Goal: Transaction & Acquisition: Purchase product/service

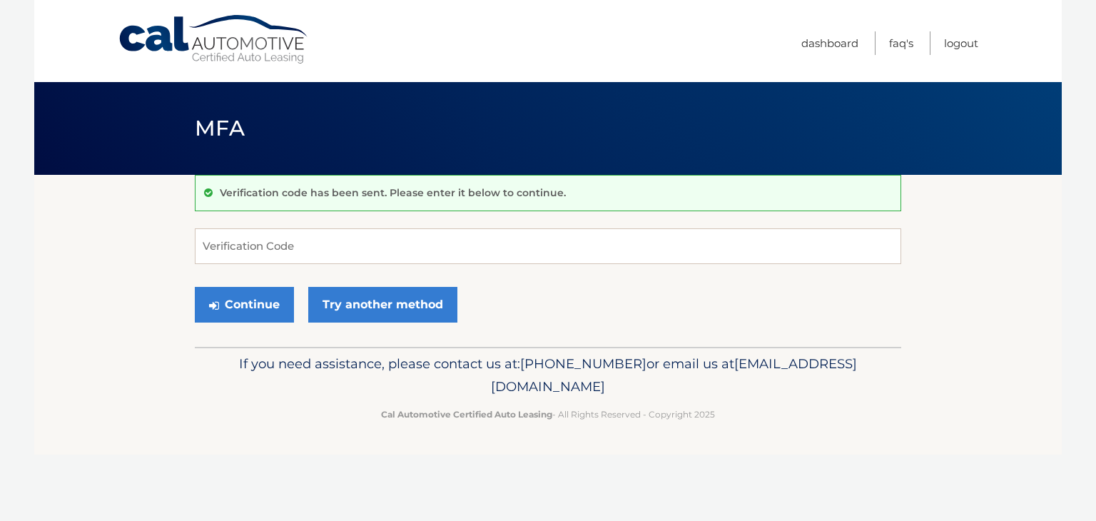
click at [338, 241] on input "Verification Code" at bounding box center [548, 246] width 706 height 36
click at [357, 306] on link "Try another method" at bounding box center [382, 305] width 149 height 36
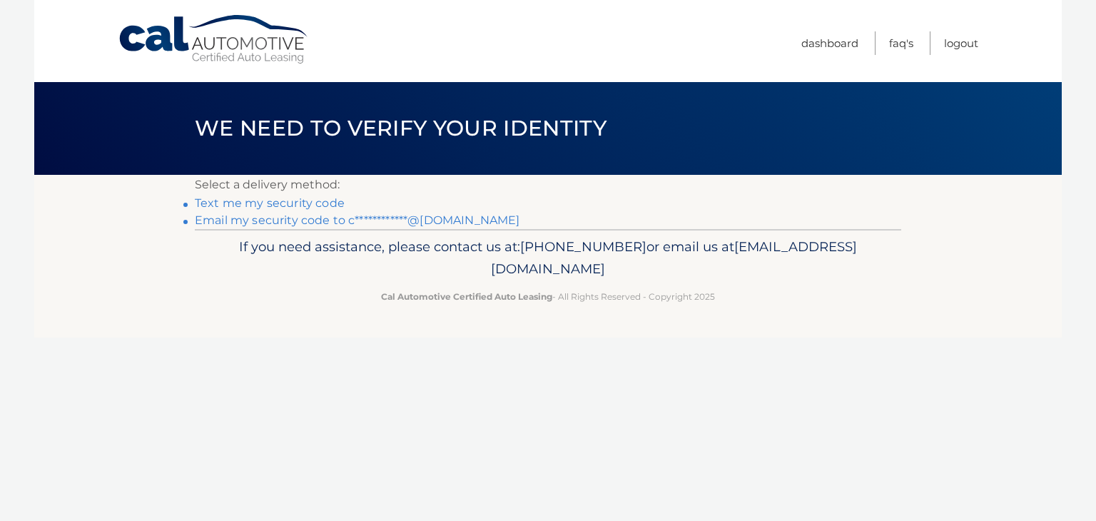
click at [462, 213] on link "**********" at bounding box center [357, 220] width 325 height 14
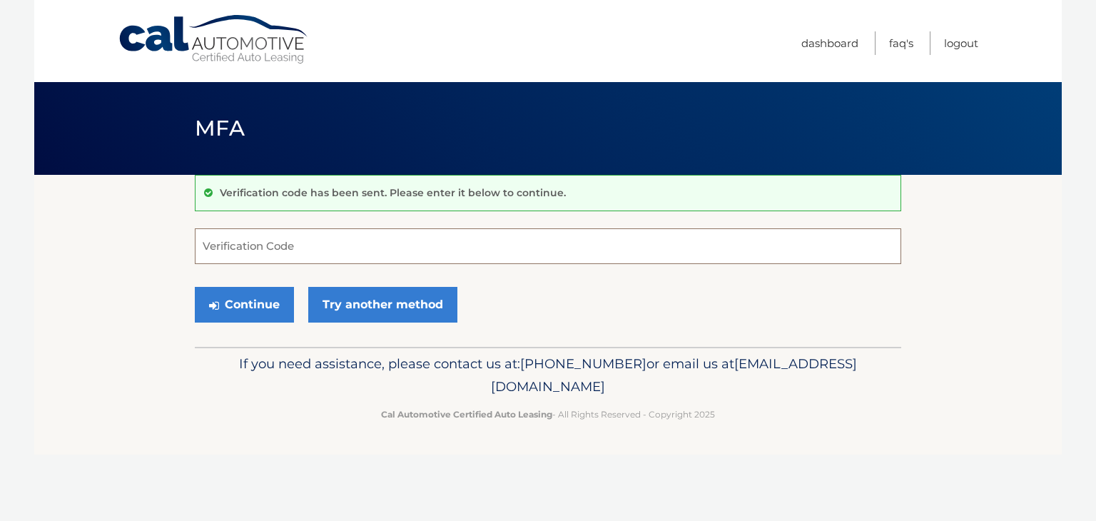
click at [471, 246] on input "Verification Code" at bounding box center [548, 246] width 706 height 36
type input "160955"
click at [280, 308] on button "Continue" at bounding box center [244, 305] width 99 height 36
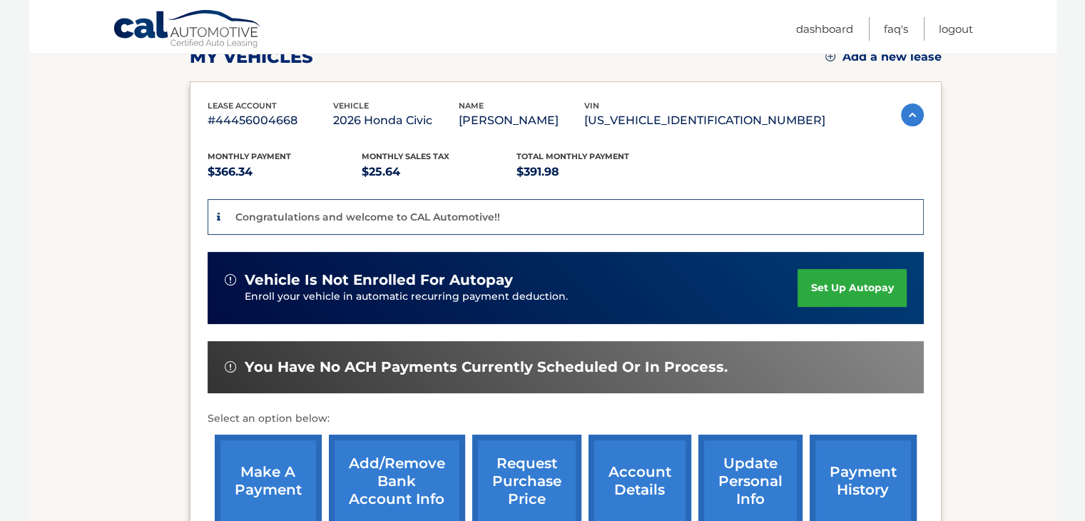
scroll to position [285, 0]
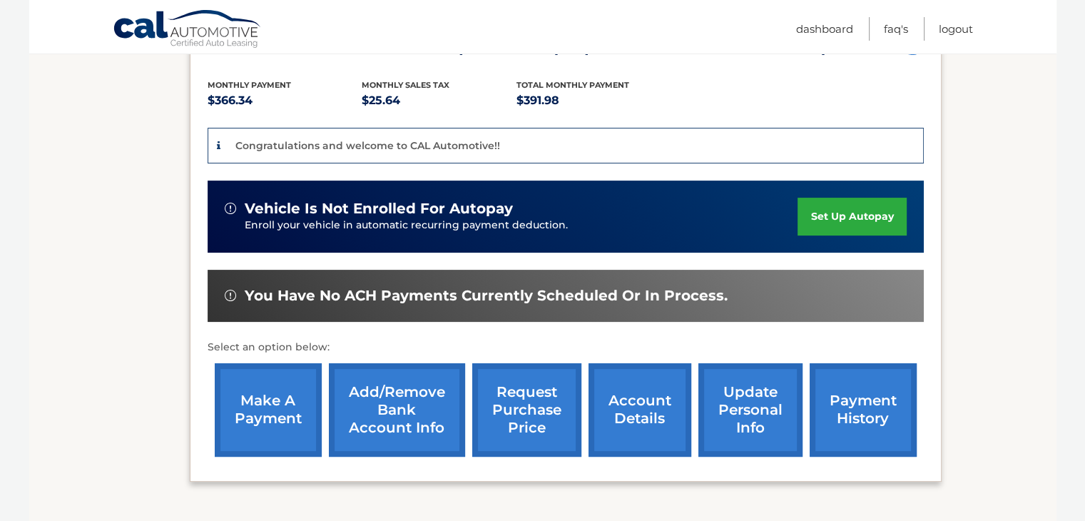
click at [256, 412] on link "make a payment" at bounding box center [268, 409] width 107 height 93
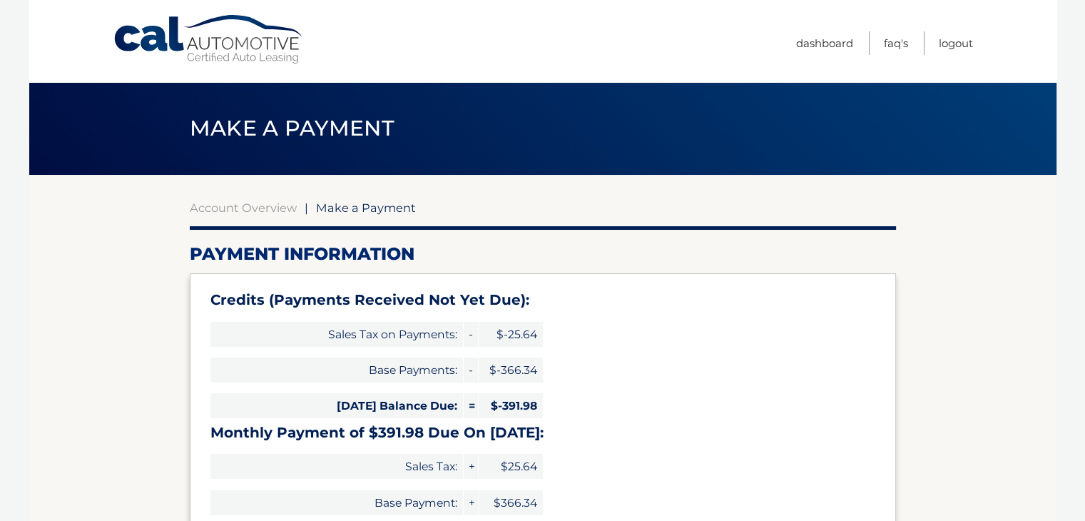
type input "0"
select select "MDU0YjIwZWQtZTRmZS00YmNjLTk3MjctNzkxMmVjZDQ5MDE3"
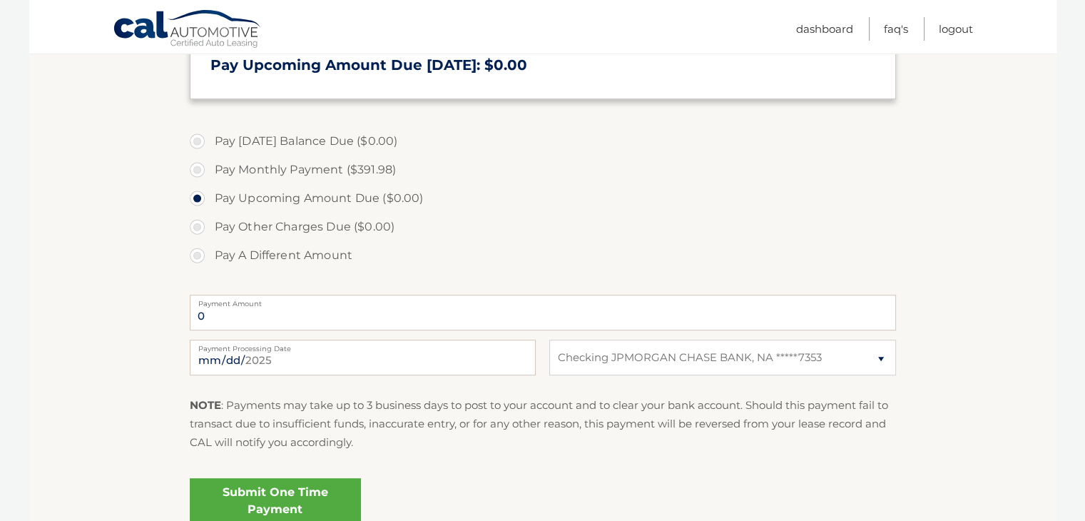
scroll to position [500, 0]
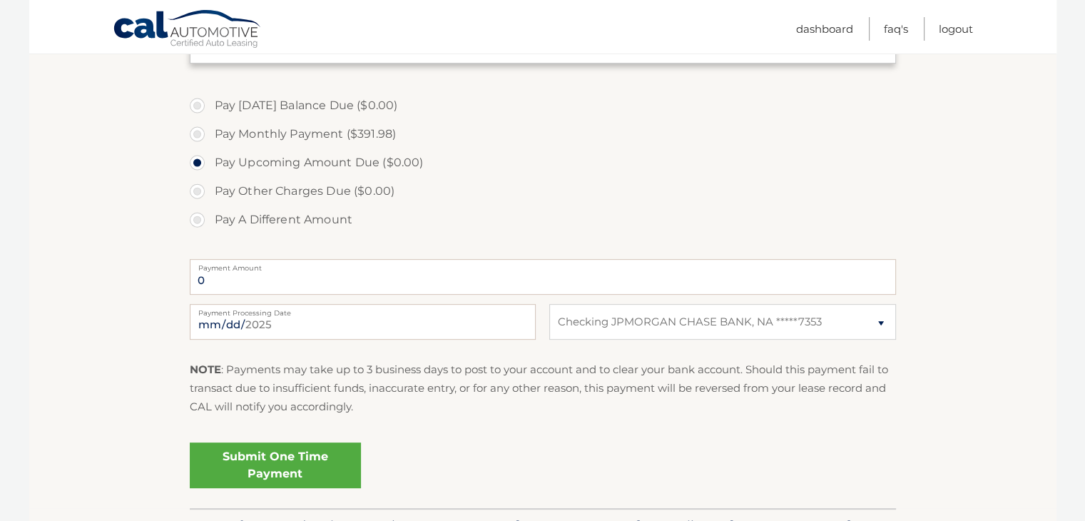
click at [250, 141] on label "Pay Monthly Payment ($391.98)" at bounding box center [543, 134] width 706 height 29
click at [210, 141] on input "Pay Monthly Payment ($391.98)" at bounding box center [203, 131] width 14 height 23
radio input "true"
type input "391.98"
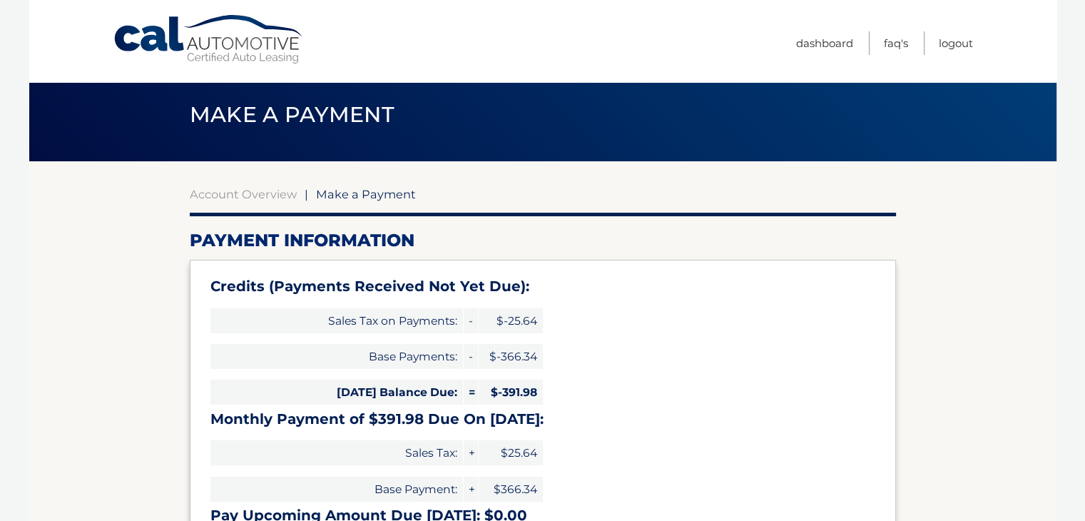
scroll to position [0, 0]
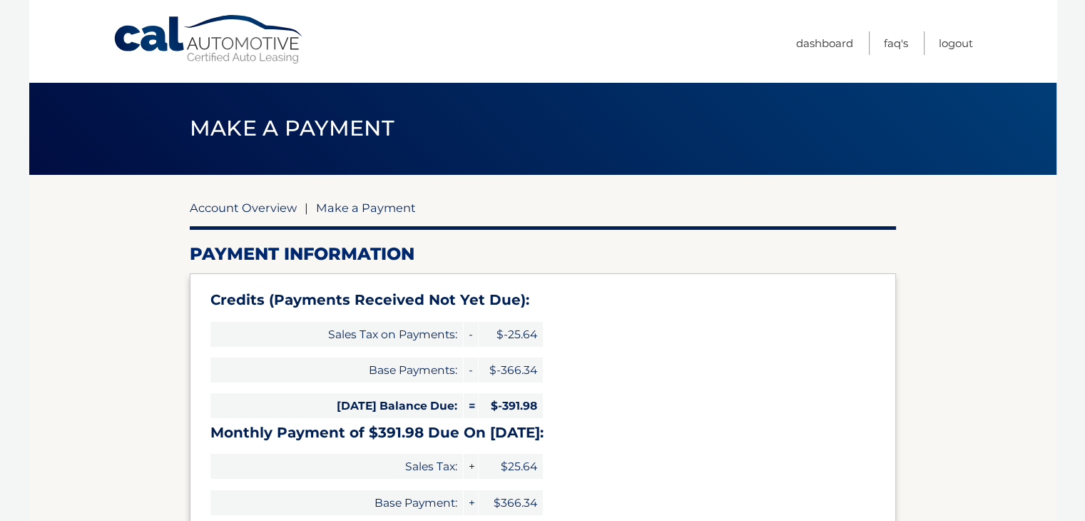
click at [217, 207] on link "Account Overview" at bounding box center [243, 208] width 107 height 14
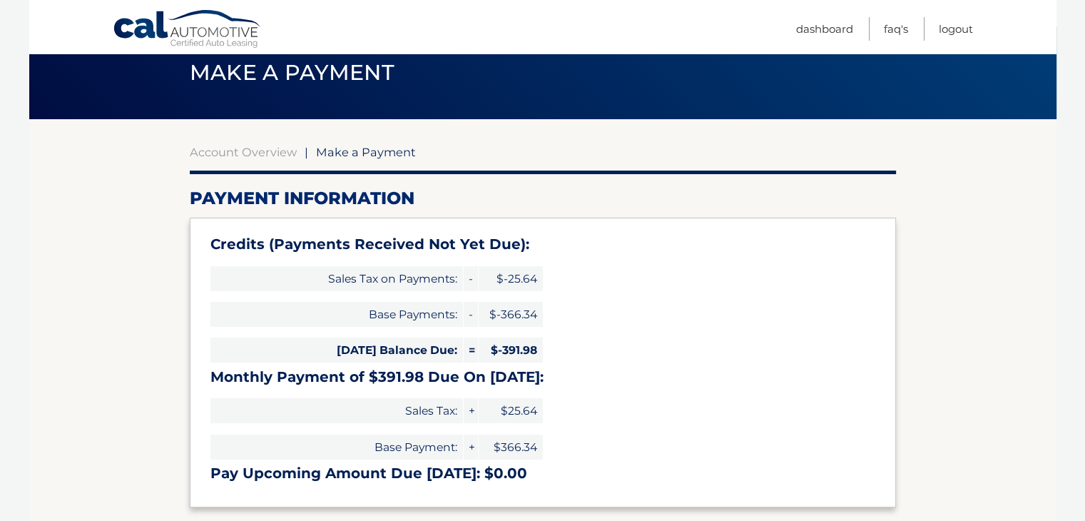
scroll to position [71, 0]
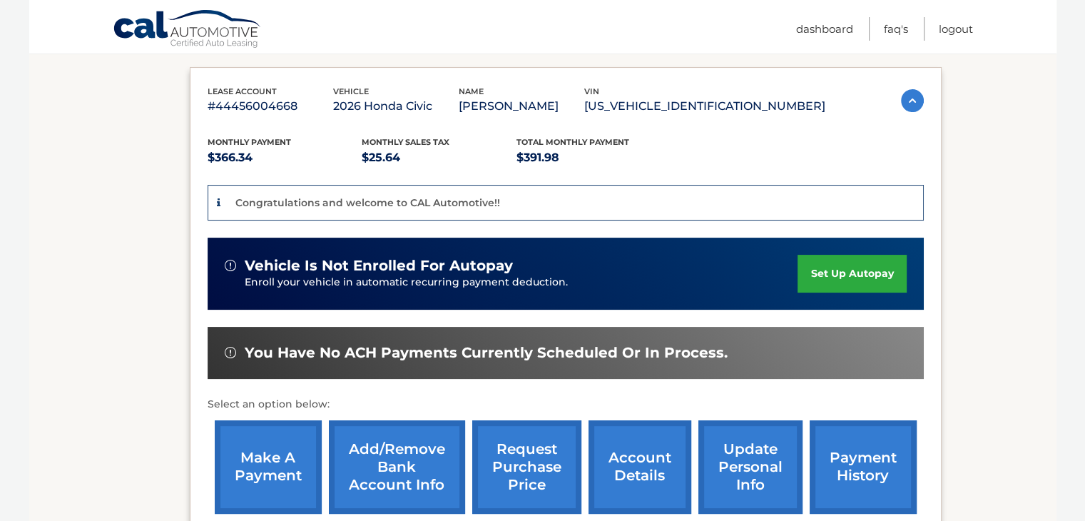
scroll to position [143, 0]
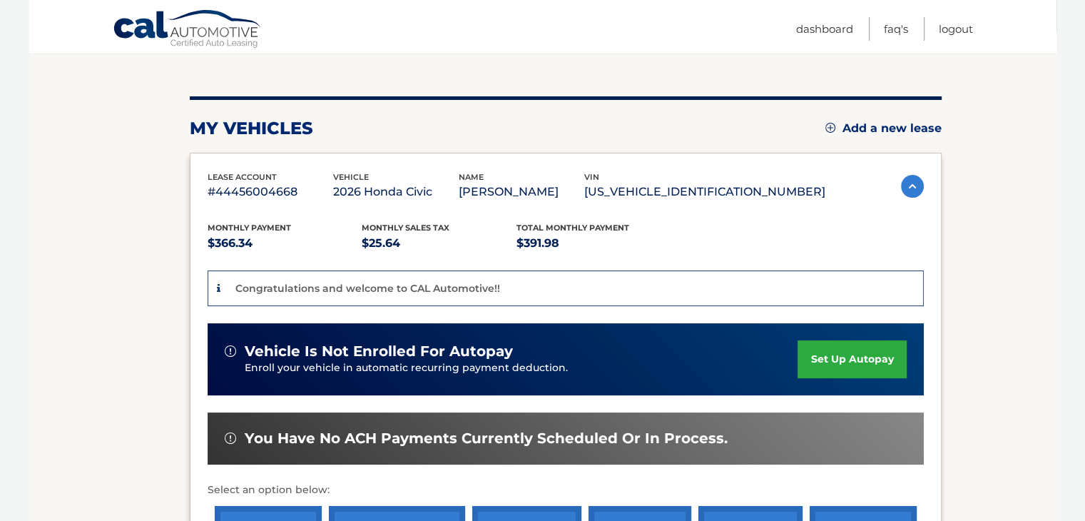
click at [901, 181] on img at bounding box center [912, 186] width 23 height 23
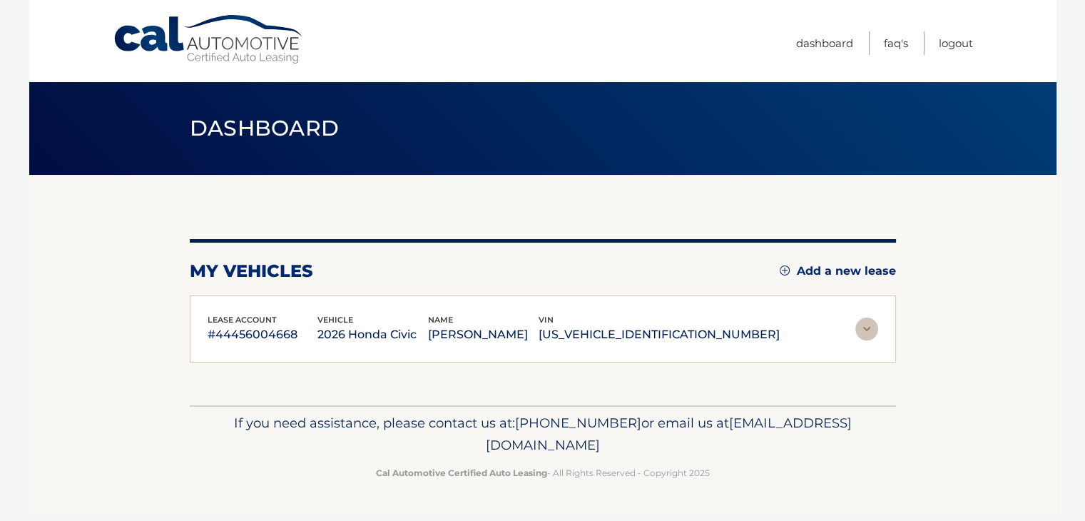
scroll to position [0, 0]
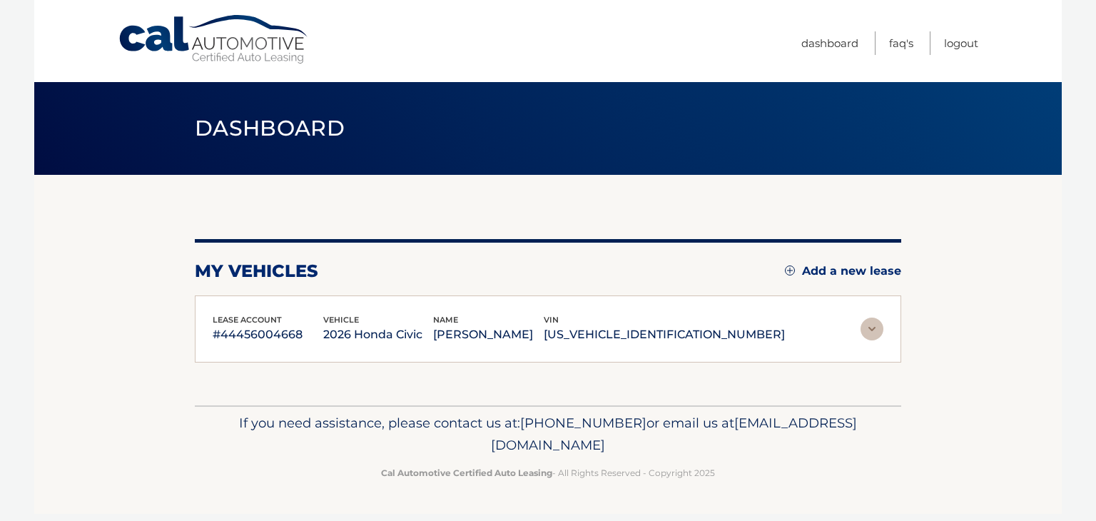
click at [869, 326] on img at bounding box center [872, 329] width 23 height 23
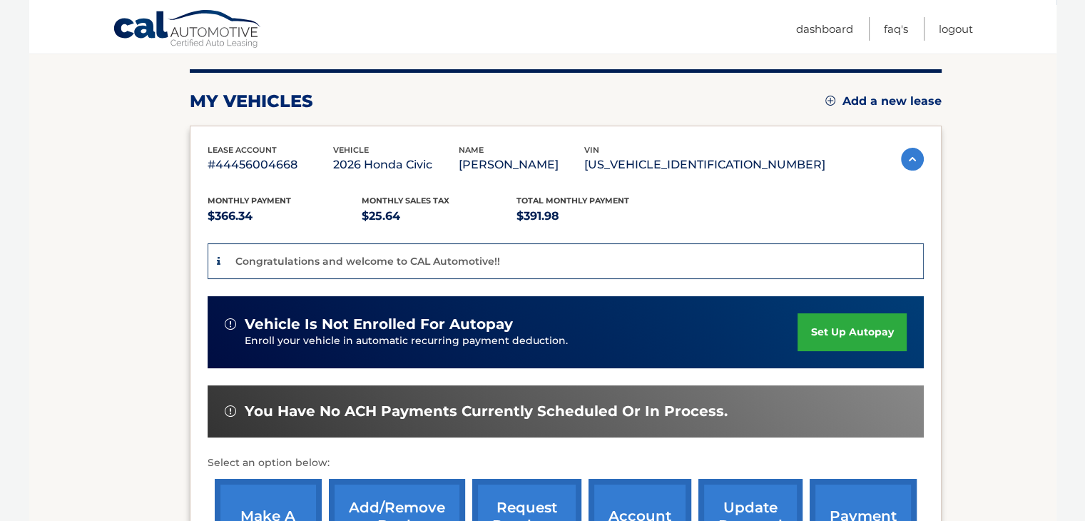
scroll to position [285, 0]
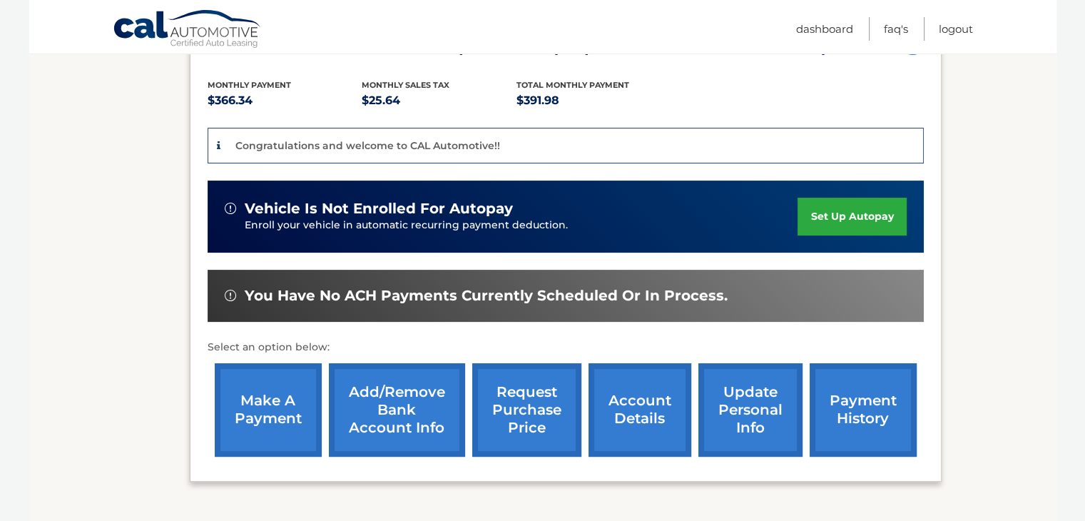
click at [893, 409] on link "payment history" at bounding box center [863, 409] width 107 height 93
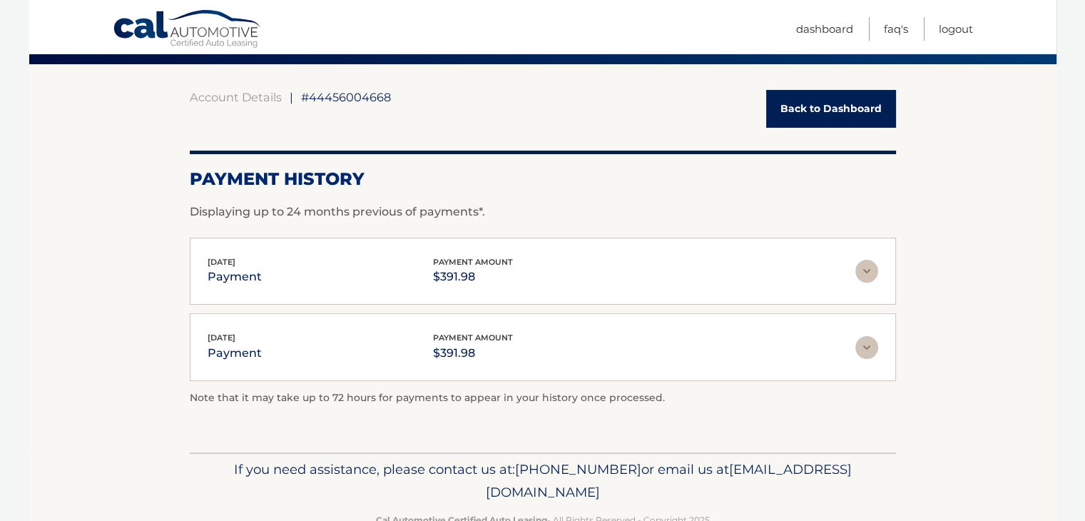
scroll to position [143, 0]
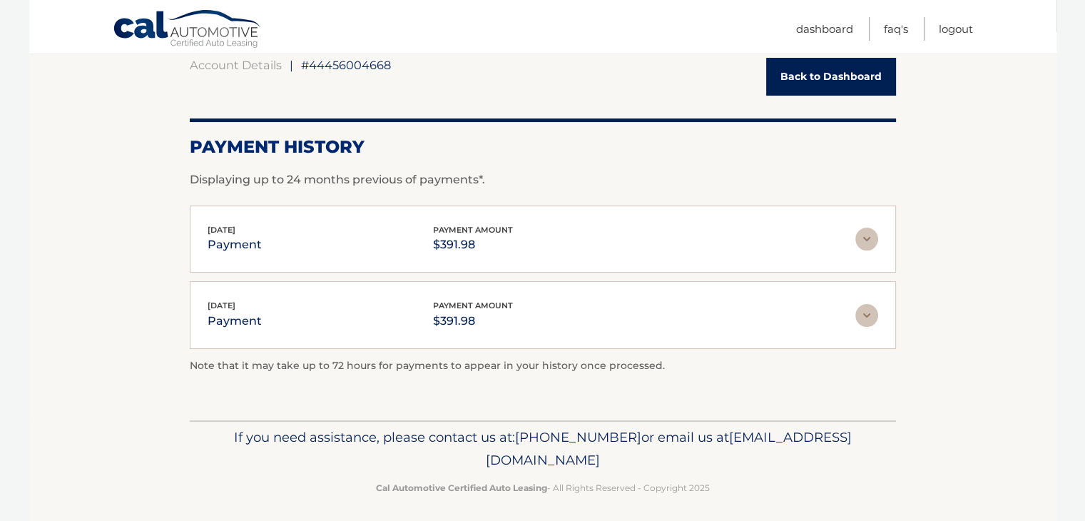
click at [862, 238] on img at bounding box center [867, 239] width 23 height 23
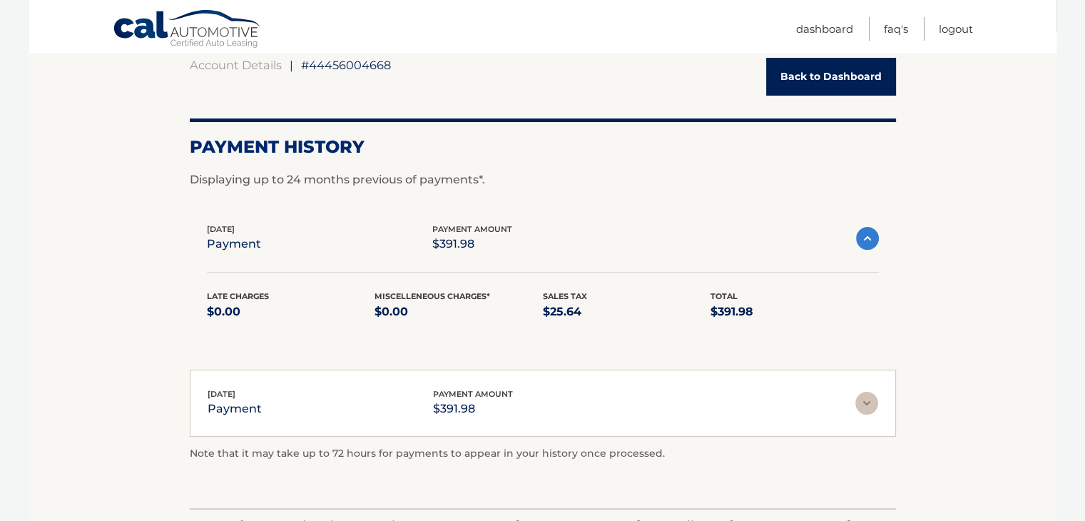
click at [862, 396] on img at bounding box center [867, 403] width 23 height 23
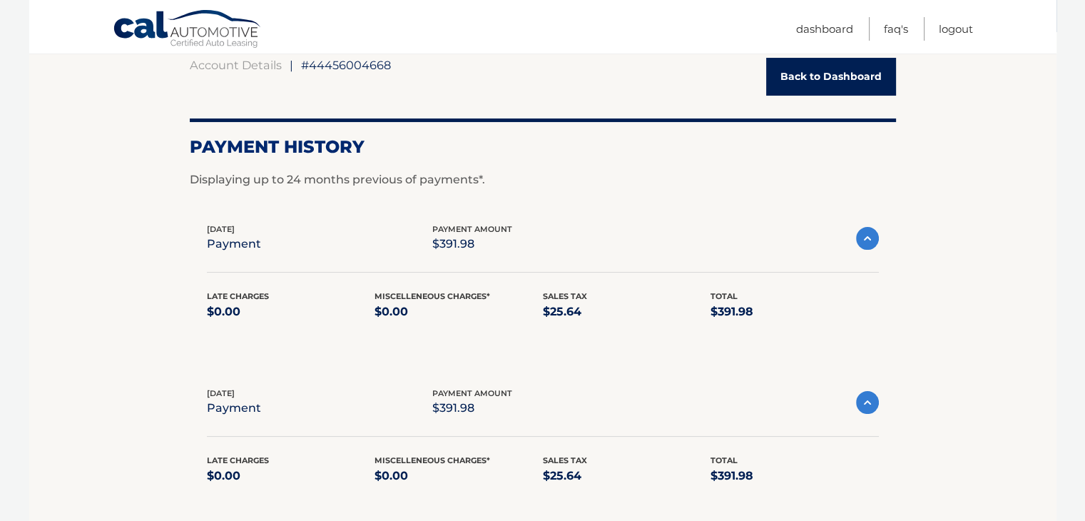
scroll to position [0, 0]
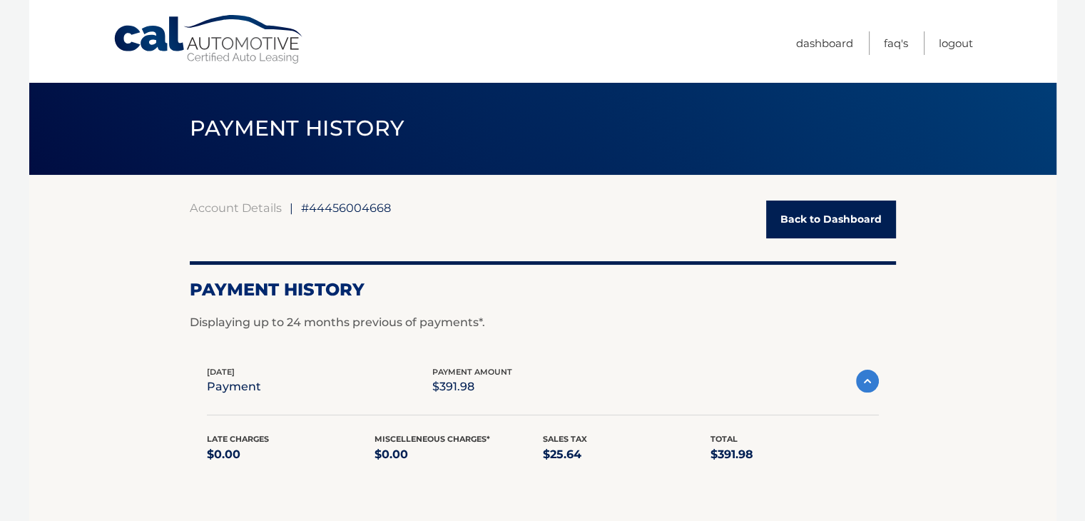
click at [801, 214] on link "Back to Dashboard" at bounding box center [831, 220] width 130 height 38
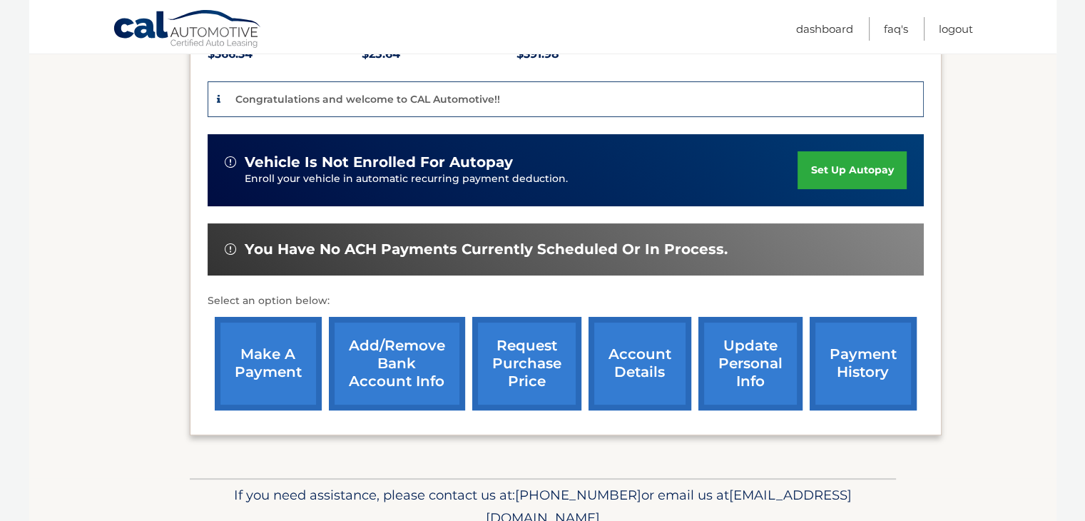
scroll to position [357, 0]
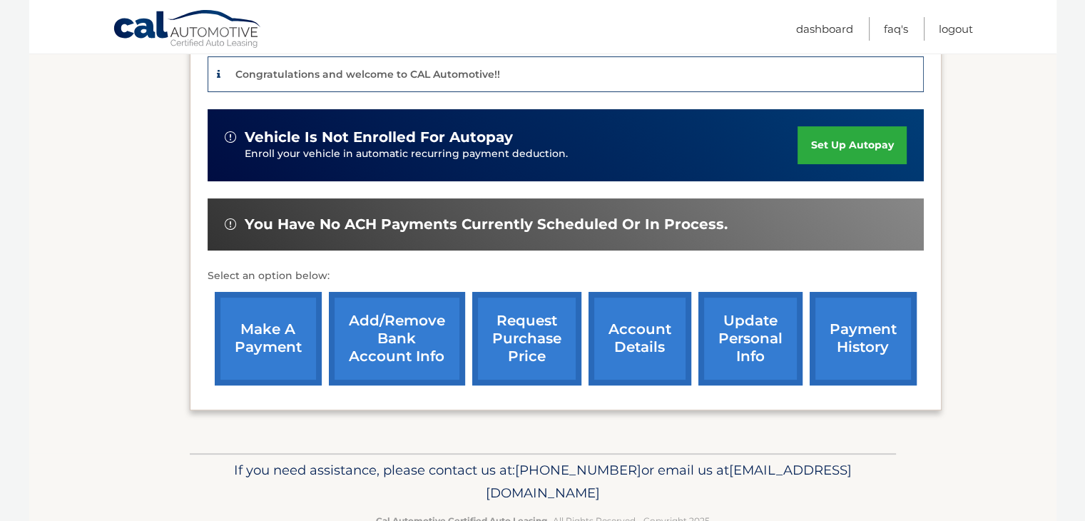
click at [274, 337] on link "make a payment" at bounding box center [268, 338] width 107 height 93
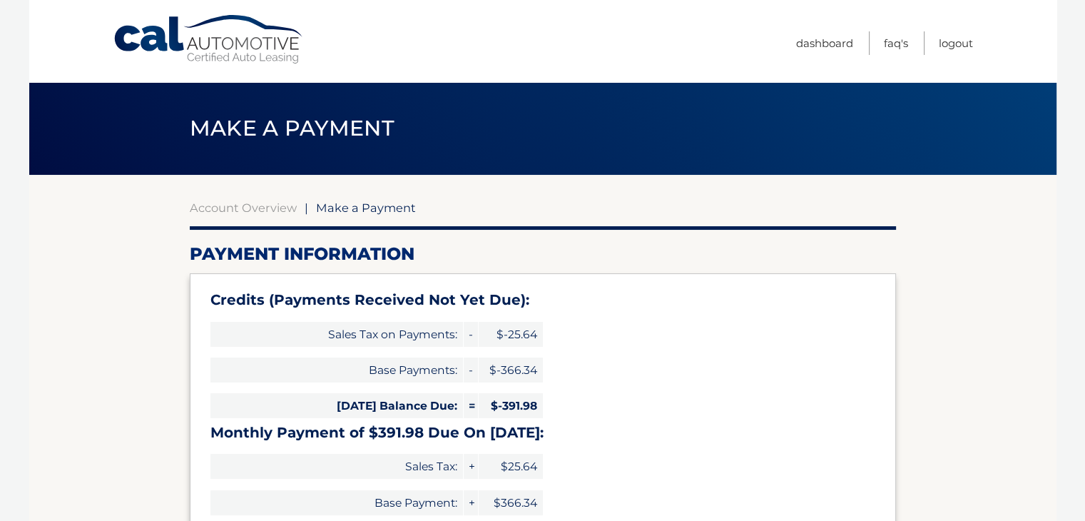
type input "0"
select select "MDU0YjIwZWQtZTRmZS00YmNjLTk3MjctNzkxMmVjZDQ5MDE3"
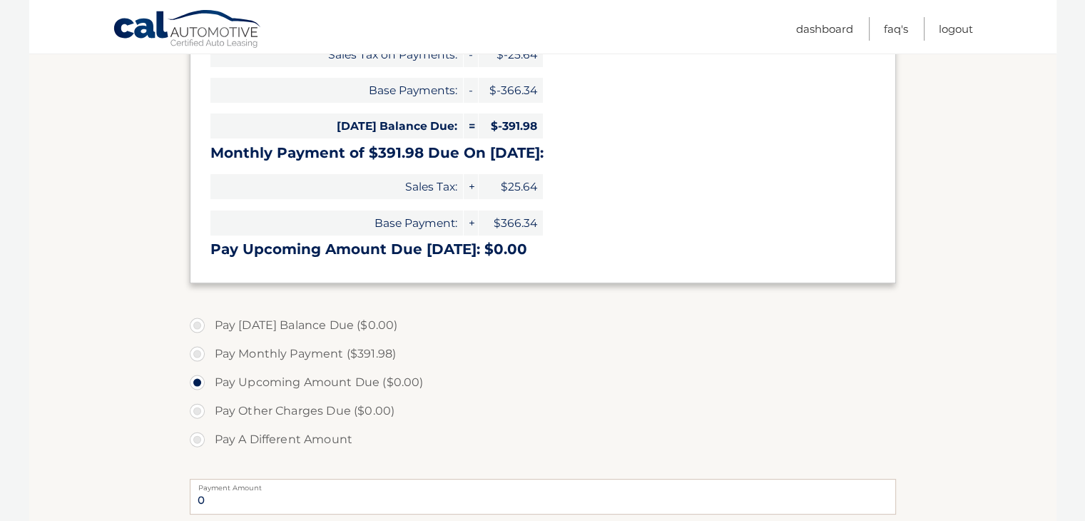
scroll to position [285, 0]
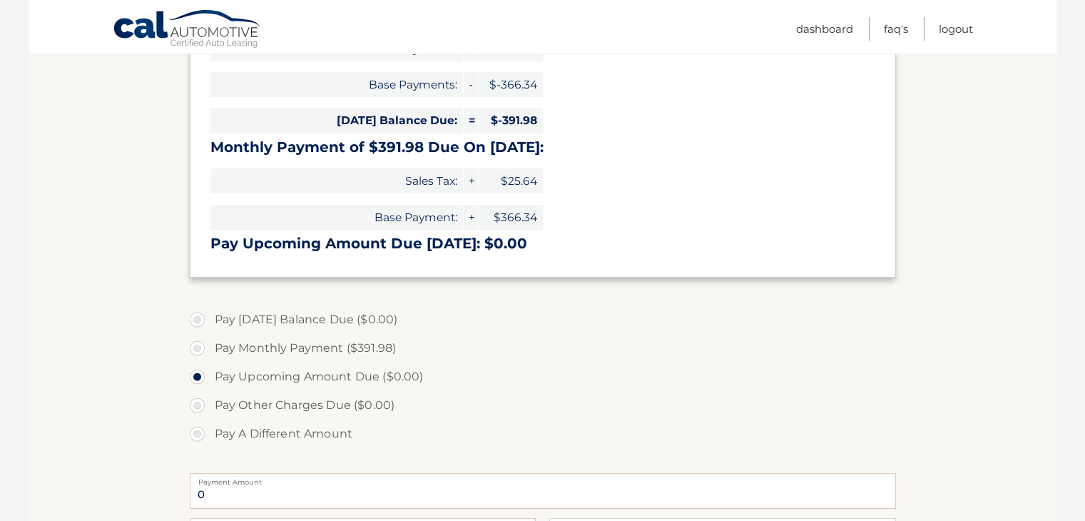
click at [280, 348] on label "Pay Monthly Payment ($391.98)" at bounding box center [543, 348] width 706 height 29
click at [210, 348] on input "Pay Monthly Payment ($391.98)" at bounding box center [203, 345] width 14 height 23
radio input "true"
type input "391.98"
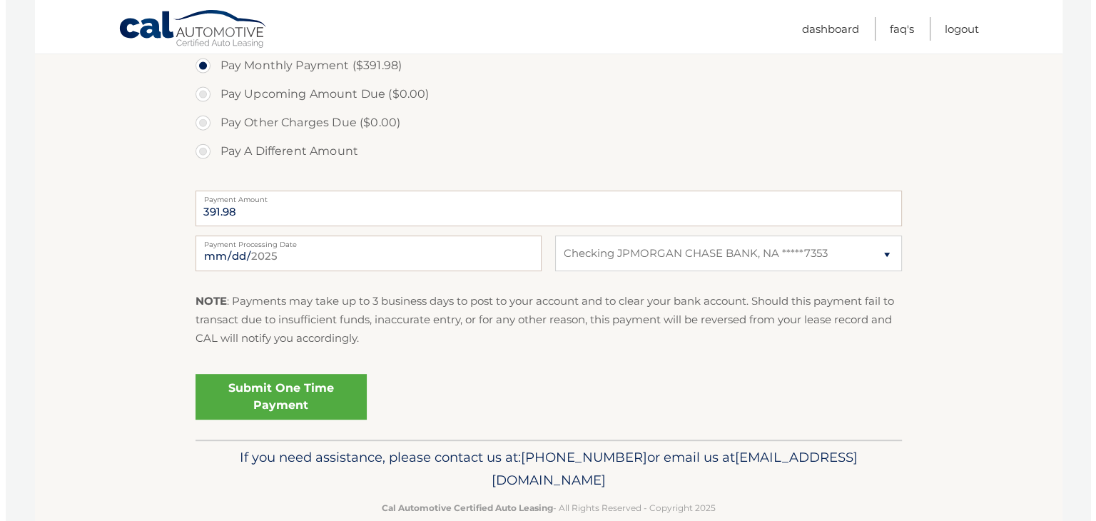
scroll to position [571, 0]
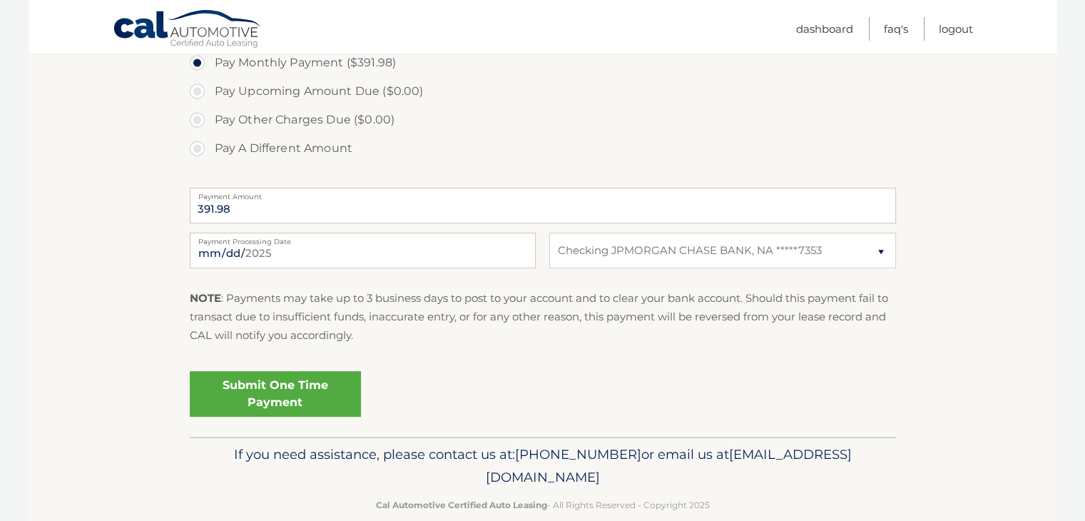
click at [253, 390] on link "Submit One Time Payment" at bounding box center [275, 394] width 171 height 46
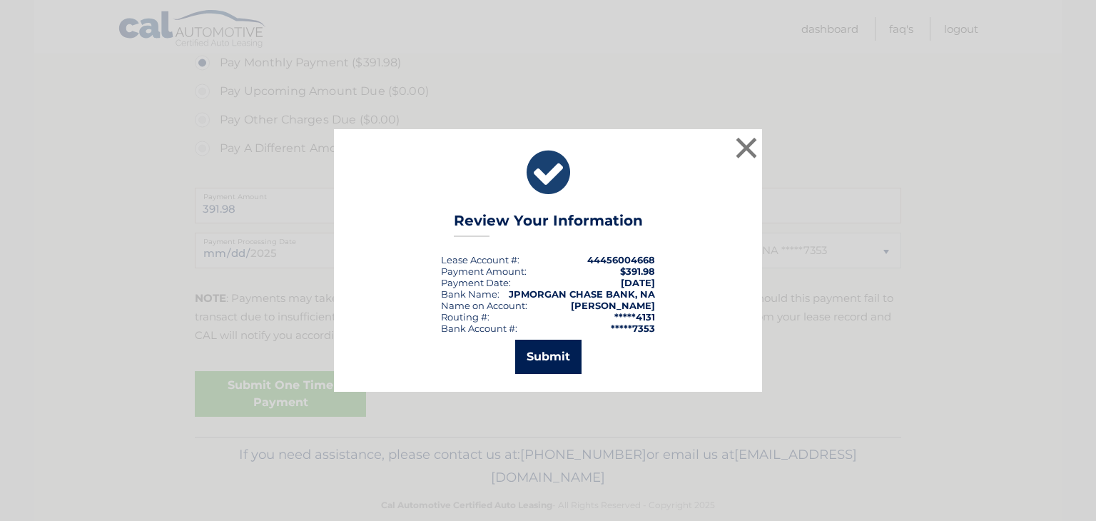
click at [540, 360] on button "Submit" at bounding box center [548, 357] width 66 height 34
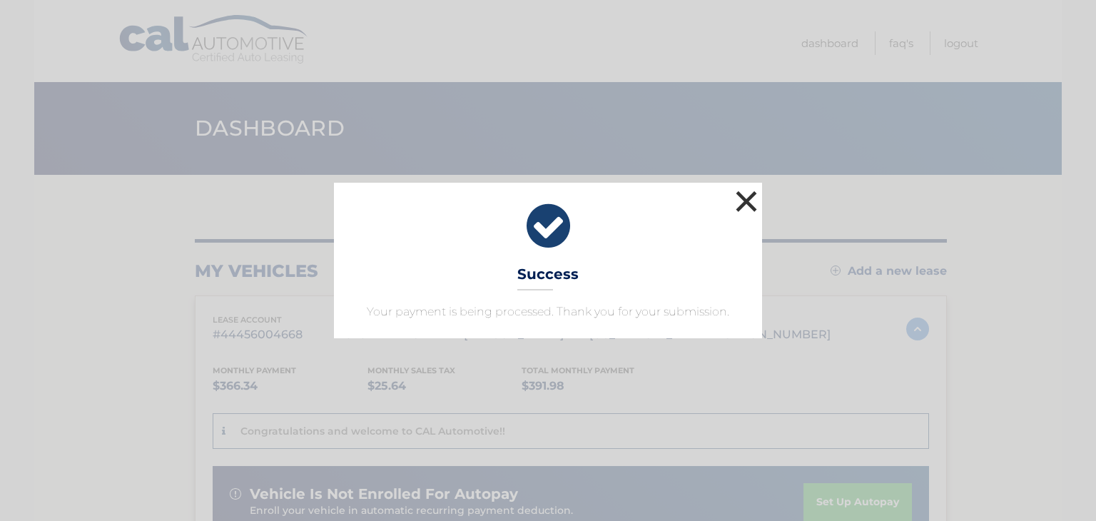
click at [748, 206] on button "×" at bounding box center [746, 201] width 29 height 29
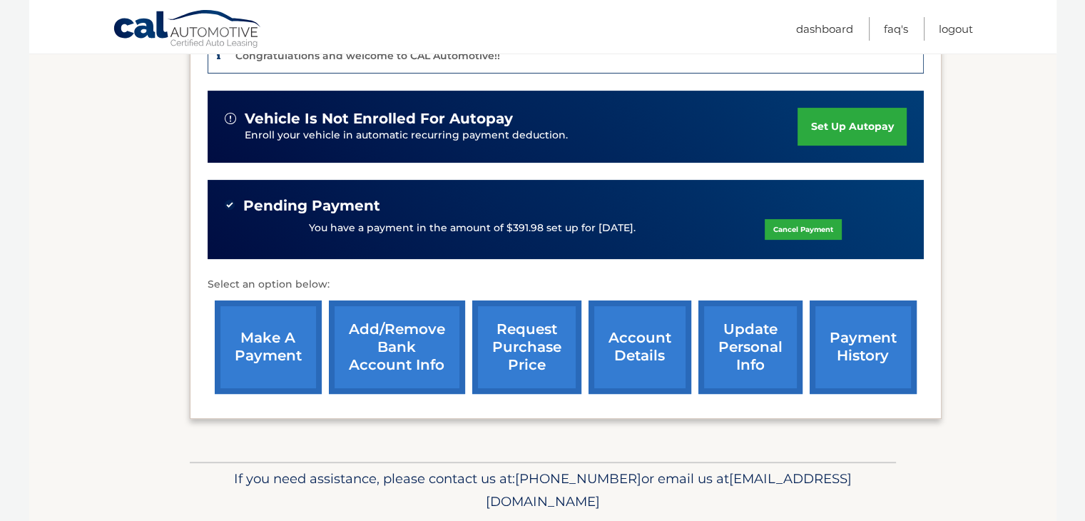
scroll to position [351, 0]
